Goal: Find specific page/section: Locate a particular part of the current website

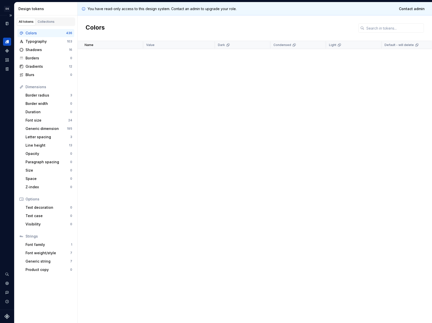
scroll to position [2657, 0]
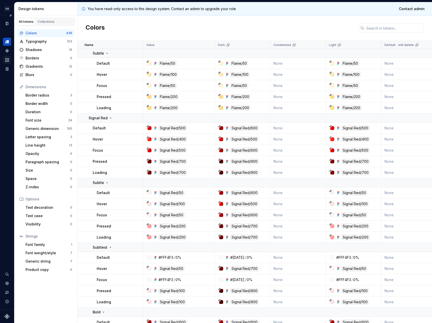
click at [7, 62] on icon "Assets" at bounding box center [7, 60] width 5 height 5
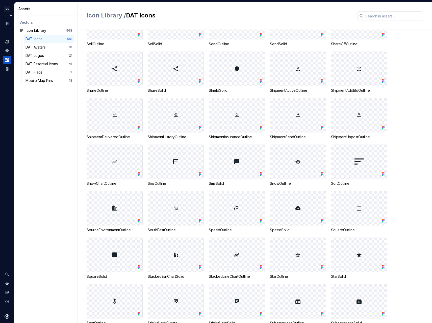
scroll to position [3872, 0]
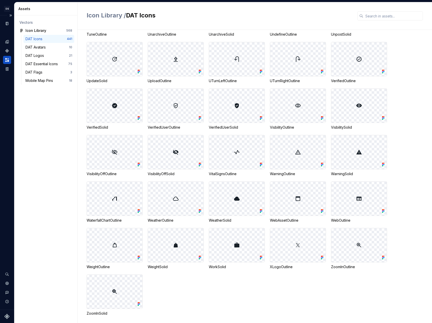
click at [102, 171] on div "VisibilityOffOutline" at bounding box center [115, 173] width 56 height 5
